Goal: Obtain resource: Obtain resource

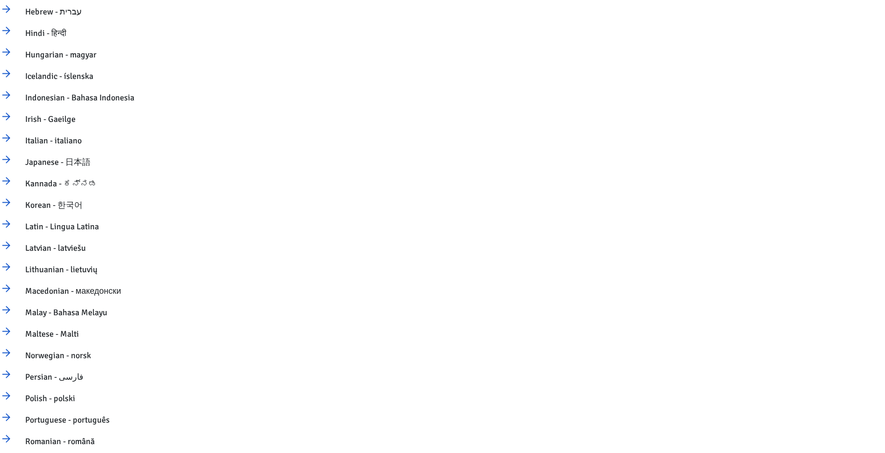
scroll to position [747, 0]
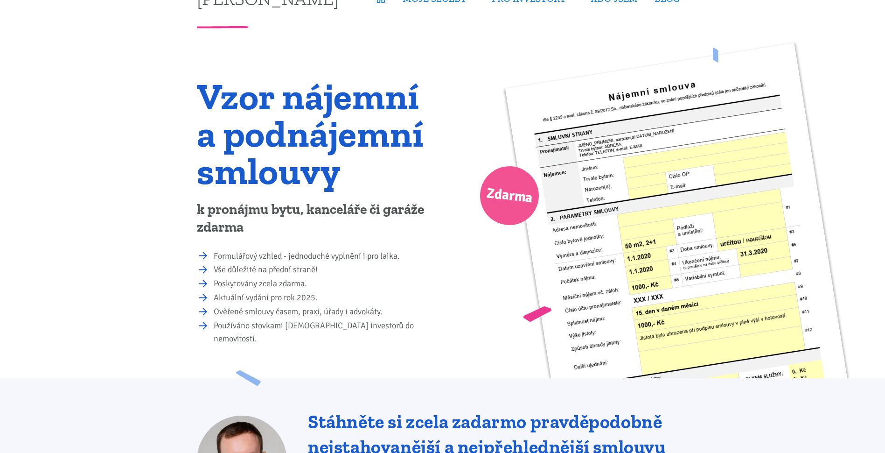
scroll to position [1559, 0]
